Goal: Navigation & Orientation: Find specific page/section

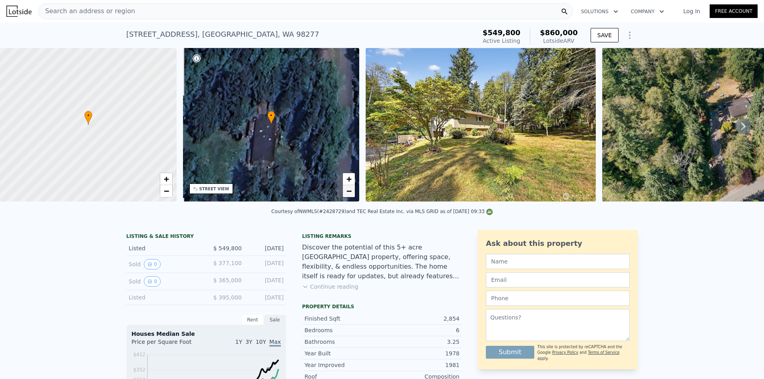
click at [348, 191] on span "−" at bounding box center [348, 191] width 5 height 10
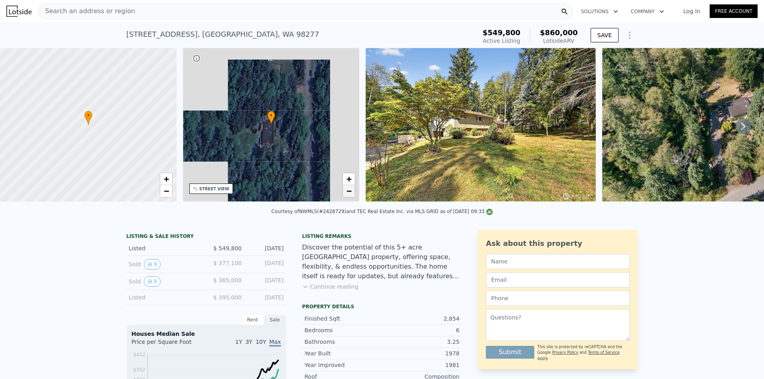
click at [348, 191] on span "−" at bounding box center [348, 191] width 5 height 10
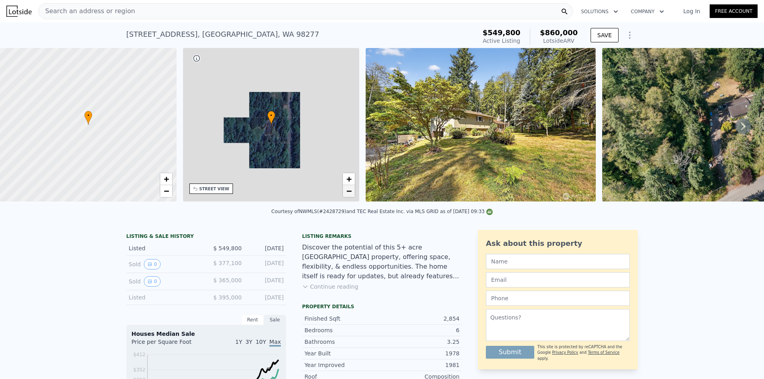
click at [348, 191] on span "−" at bounding box center [348, 191] width 5 height 10
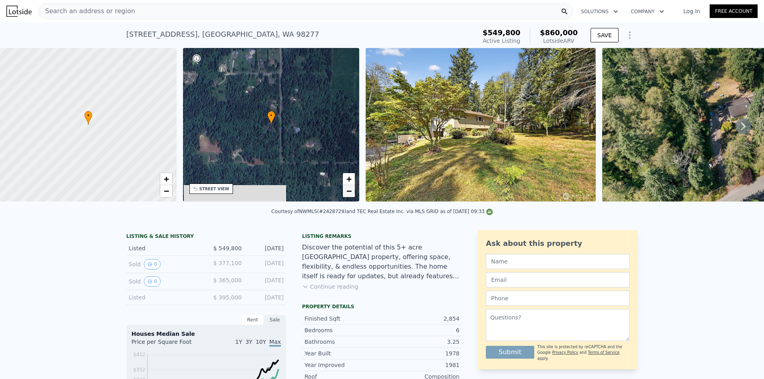
click at [348, 191] on span "−" at bounding box center [348, 191] width 5 height 10
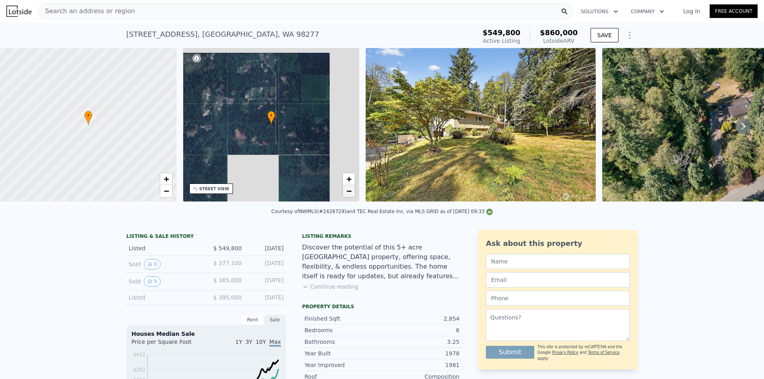
click at [348, 191] on span "−" at bounding box center [348, 191] width 5 height 10
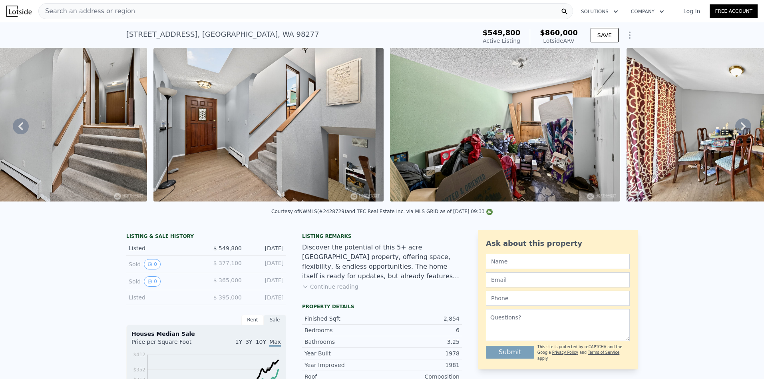
scroll to position [0, 1388]
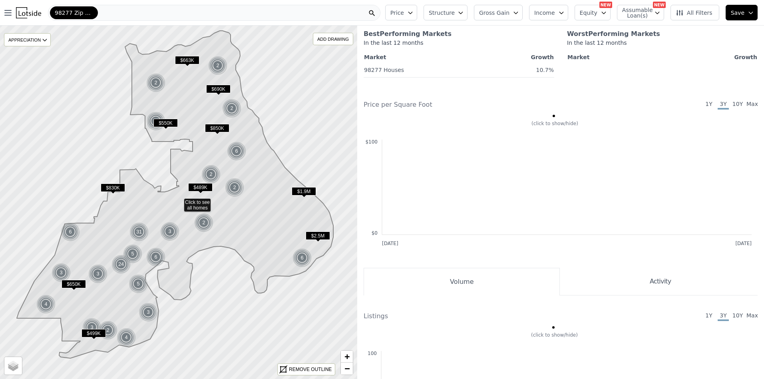
scroll to position [639, 0]
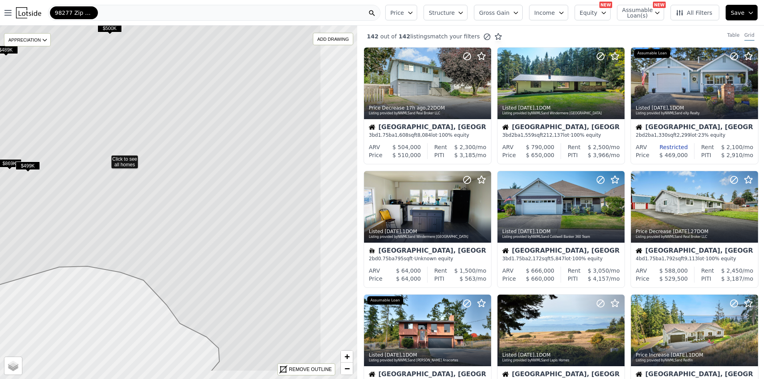
drag, startPoint x: 179, startPoint y: 198, endPoint x: 94, endPoint y: 141, distance: 103.1
click at [94, 147] on icon at bounding box center [106, 159] width 430 height 426
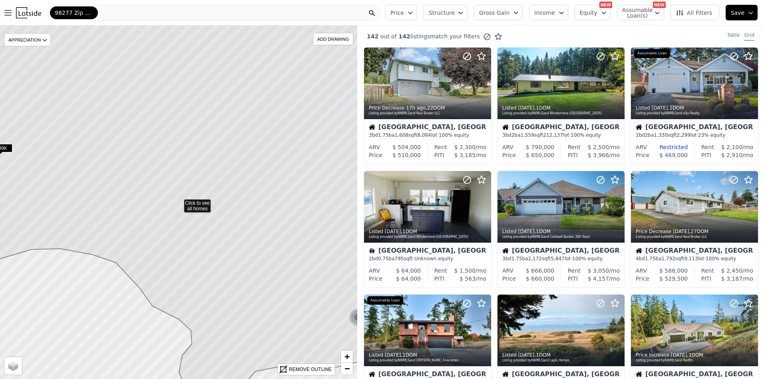
click at [132, 8] on div "98277 Zip Code" at bounding box center [214, 13] width 333 height 16
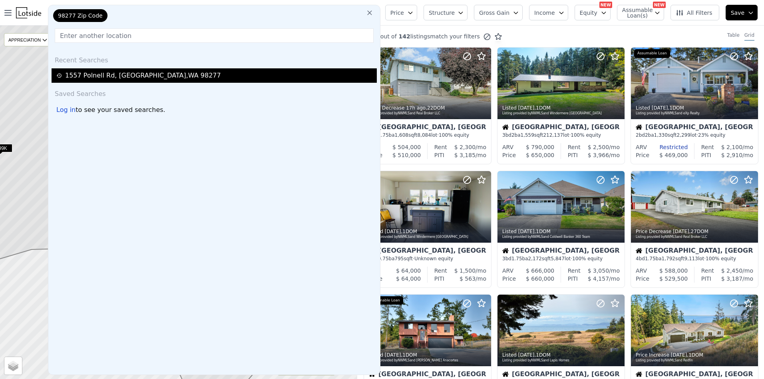
click at [138, 73] on div "1557 Polnell Rd , Oak Harbor , WA 98277" at bounding box center [143, 76] width 156 height 10
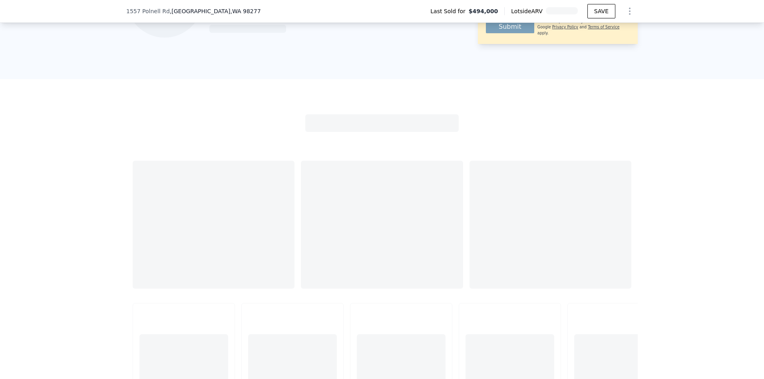
scroll to position [240, 0]
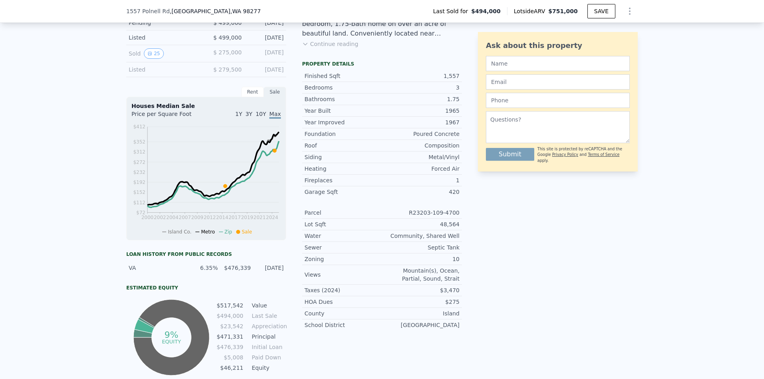
click at [507, 224] on div "Ask about this property Submit This site is protected by reCAPTCHA and the Goog…" at bounding box center [558, 182] width 160 height 390
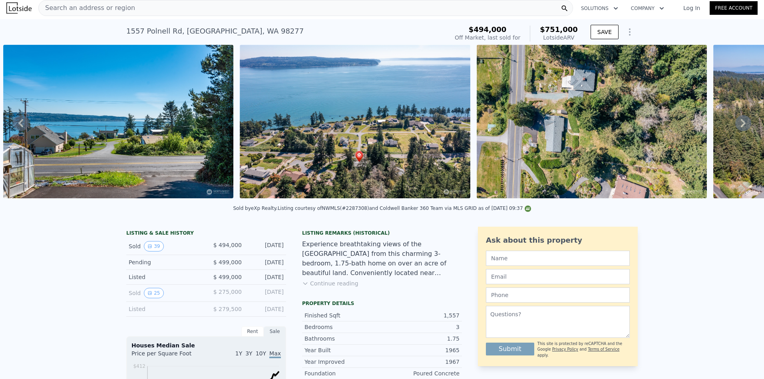
scroll to position [3, 0]
click at [270, 9] on div "Search an address or region" at bounding box center [305, 8] width 535 height 16
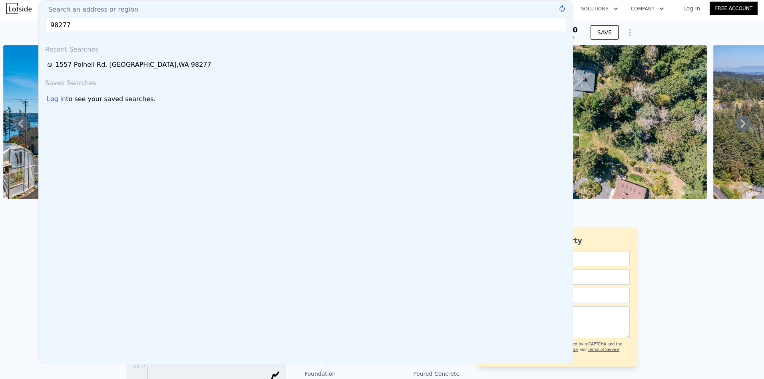
type input "98277"
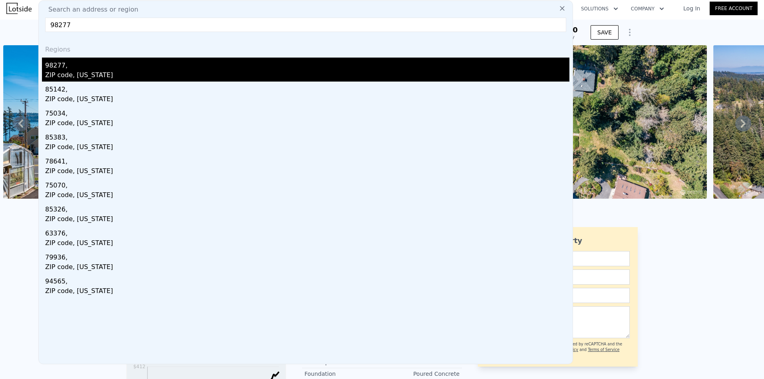
click at [127, 64] on div "98277," at bounding box center [307, 64] width 524 height 13
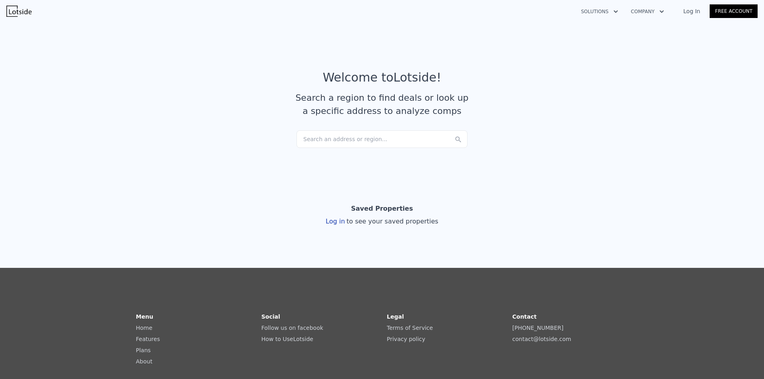
click at [335, 134] on div "Search an address or region..." at bounding box center [382, 139] width 171 height 18
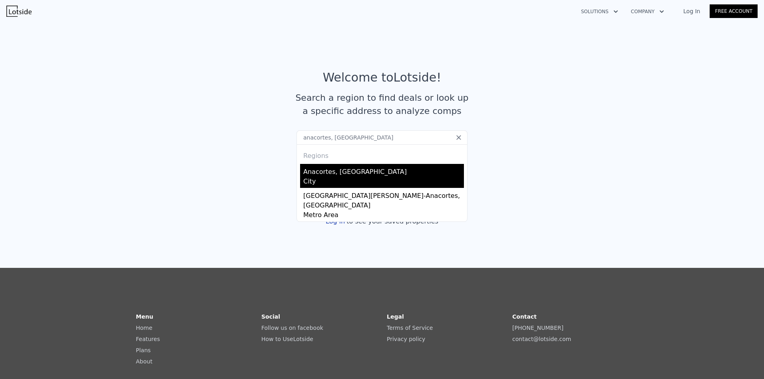
type input "anacortes, wa"
click at [333, 164] on div "Anacortes, WA" at bounding box center [383, 170] width 161 height 13
